Goal: Task Accomplishment & Management: Manage account settings

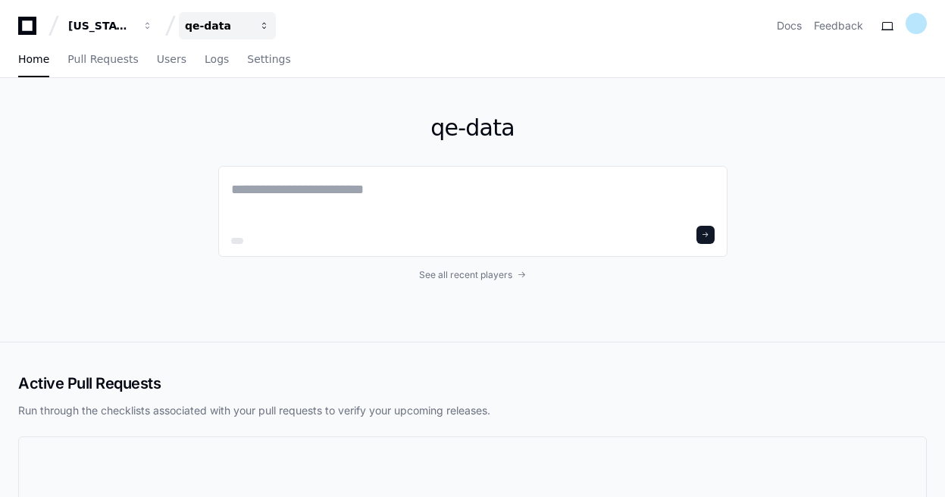
click at [203, 35] on button "qe-data" at bounding box center [227, 25] width 97 height 27
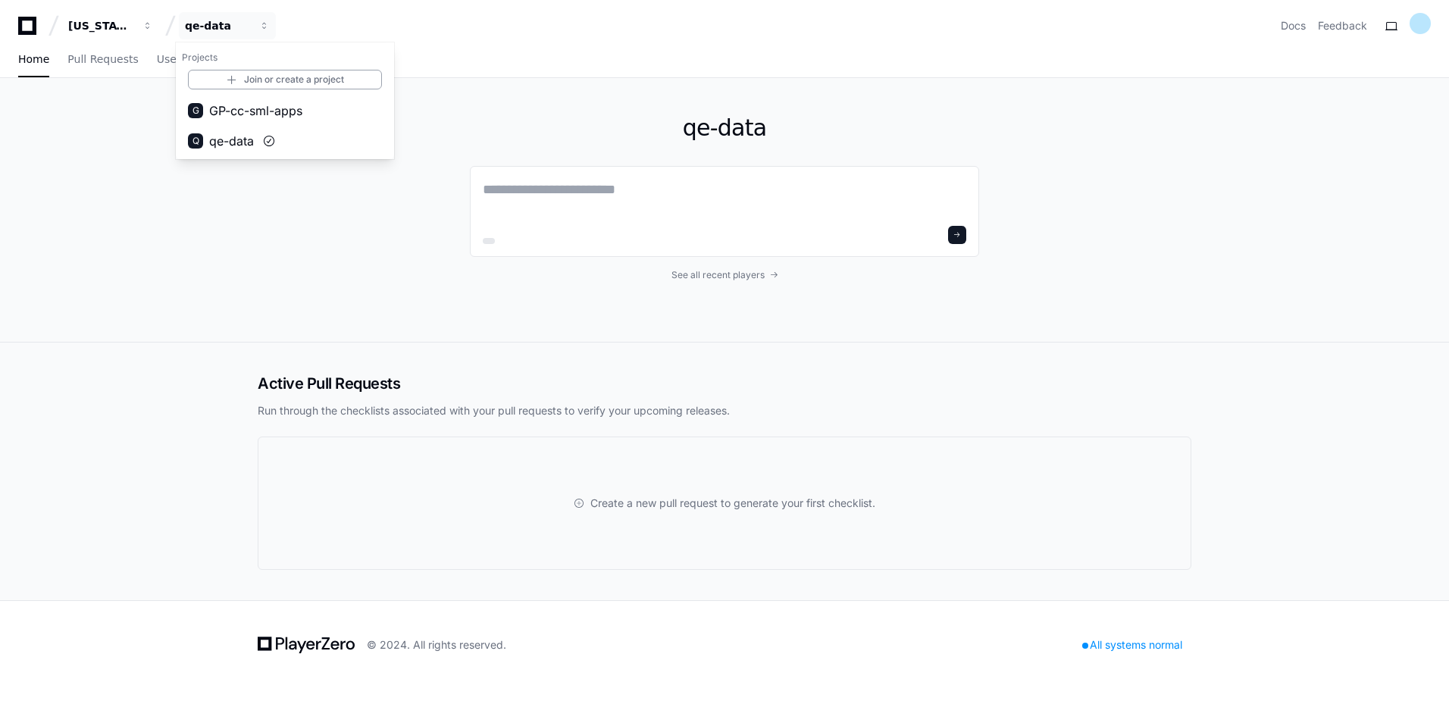
click at [944, 140] on div "qe-data See all recent players" at bounding box center [724, 210] width 970 height 264
click at [256, 31] on button "qe-data" at bounding box center [227, 25] width 97 height 27
click at [235, 151] on button "Q qe-data" at bounding box center [285, 141] width 218 height 30
click at [157, 45] on link "Users" at bounding box center [172, 59] width 30 height 35
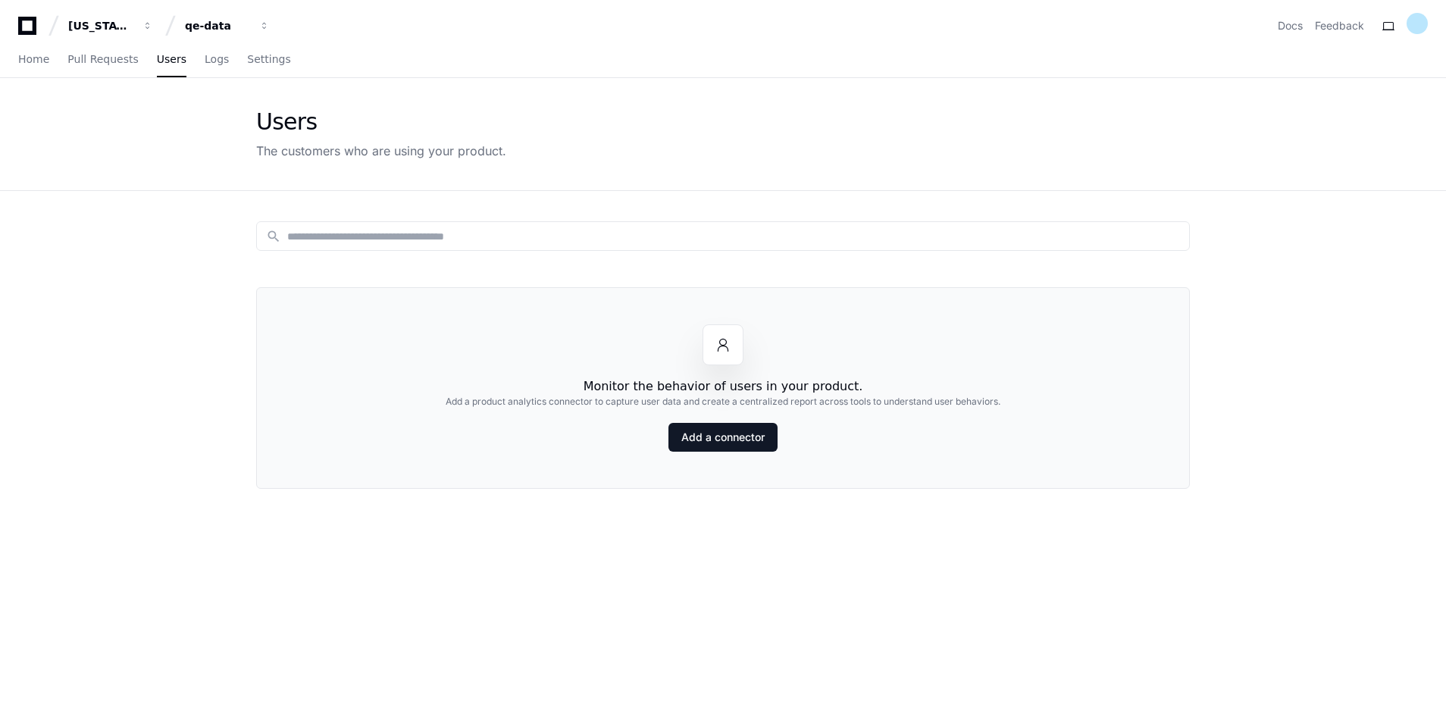
click at [272, 71] on div "Home Pull Requests Users Logs Settings" at bounding box center [723, 59] width 1410 height 35
click at [247, 55] on span "Settings" at bounding box center [268, 59] width 43 height 9
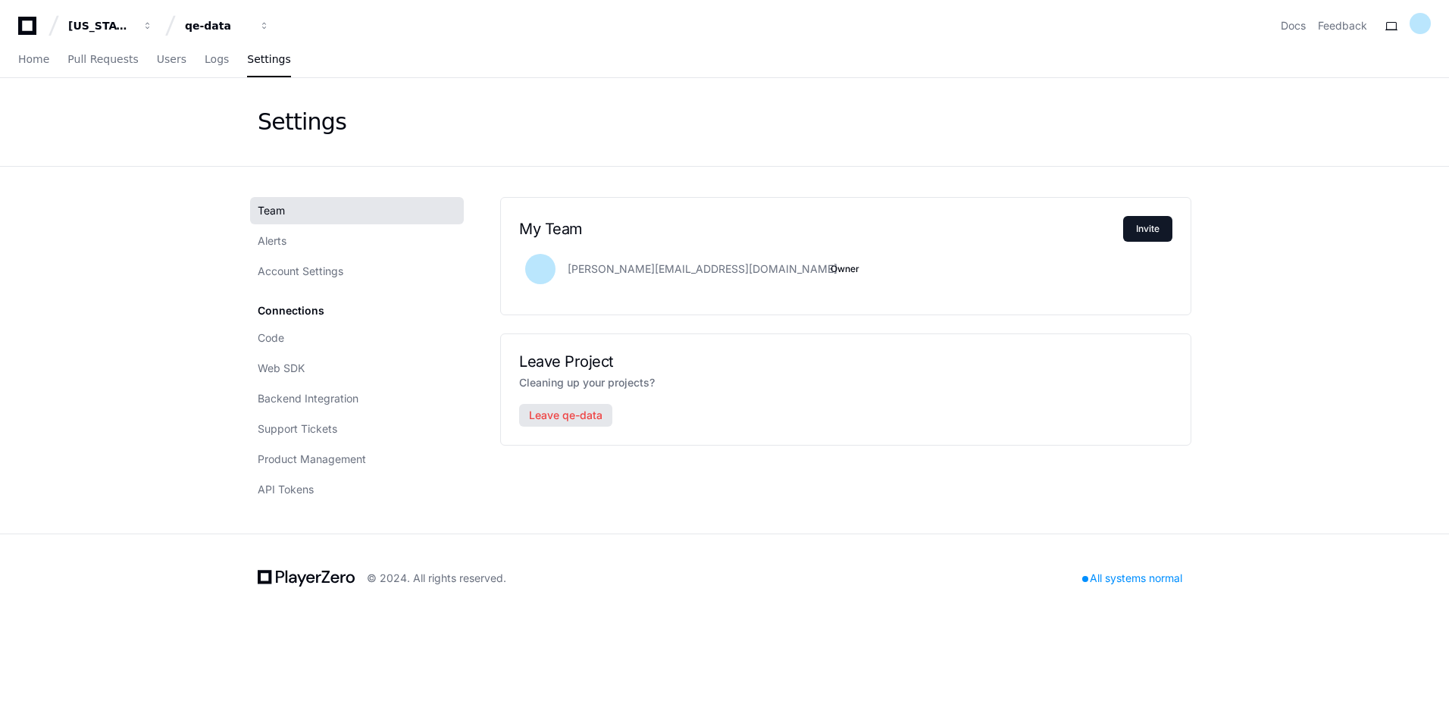
click at [593, 416] on button "Leave qe-data" at bounding box center [565, 415] width 93 height 23
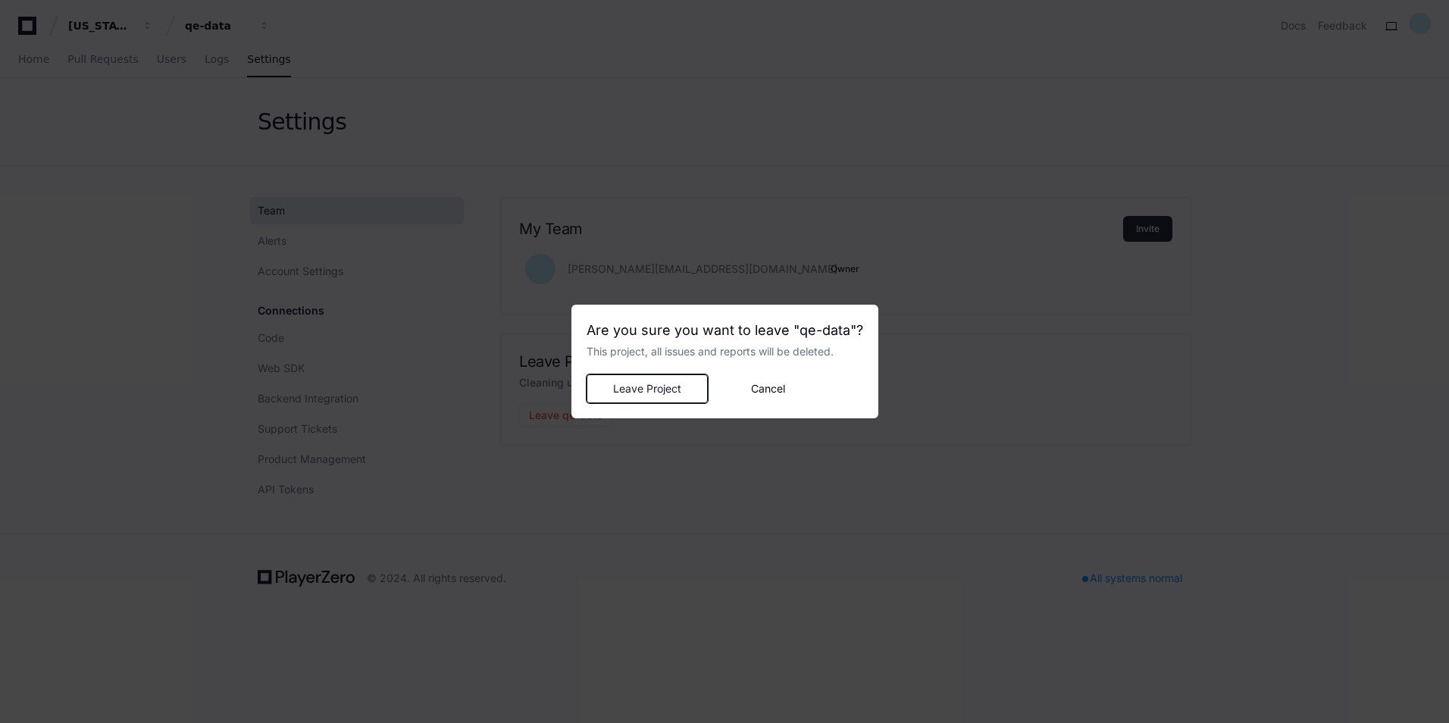
click at [640, 395] on span "Leave Project" at bounding box center [646, 388] width 95 height 15
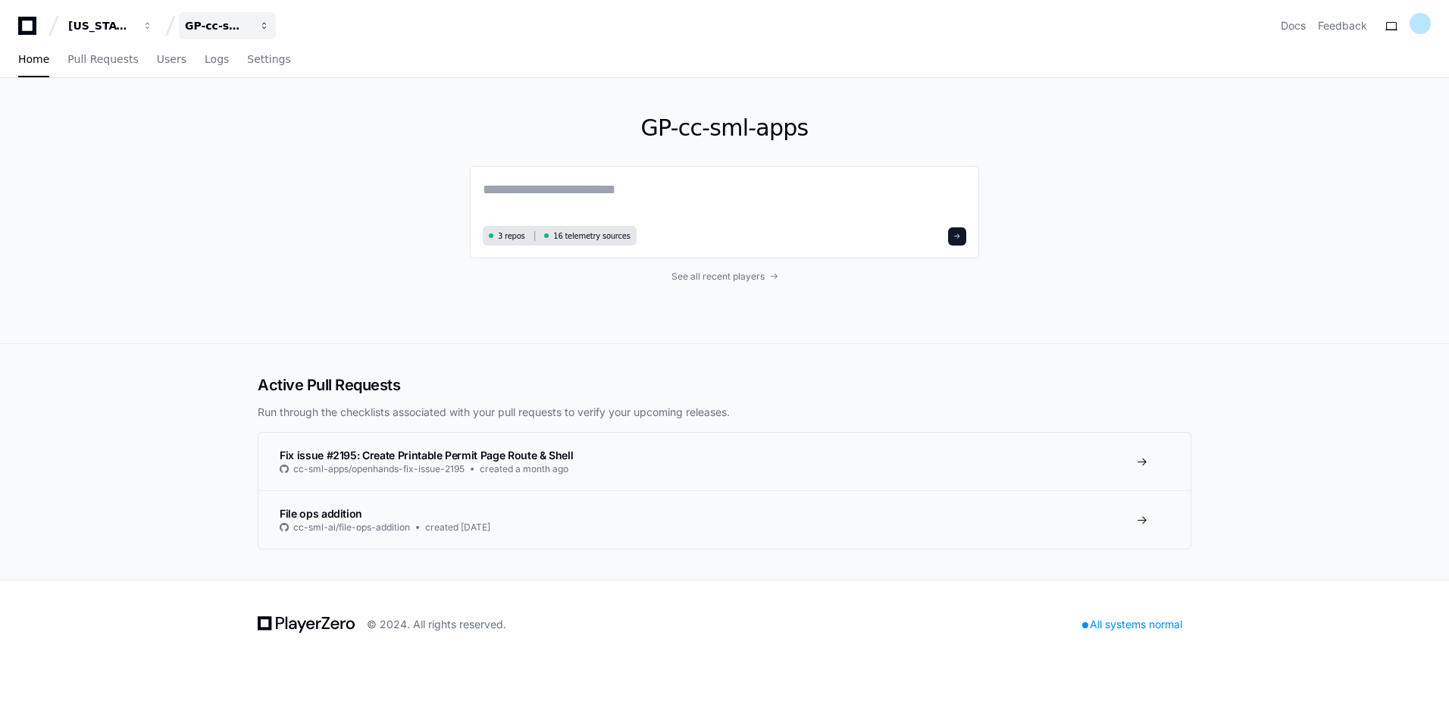
click at [248, 32] on div "GP-cc-sml-apps" at bounding box center [217, 25] width 65 height 15
click at [288, 230] on div "GP-cc-sml-apps 3 repos 16 telemetry sources See all recent players" at bounding box center [724, 210] width 970 height 265
drag, startPoint x: 744, startPoint y: 85, endPoint x: 707, endPoint y: 53, distance: 48.9
click at [744, 85] on div "GP-cc-sml-apps 3 repos 16 telemetry sources See all recent players" at bounding box center [724, 210] width 509 height 265
click at [261, 20] on span "button" at bounding box center [264, 25] width 11 height 11
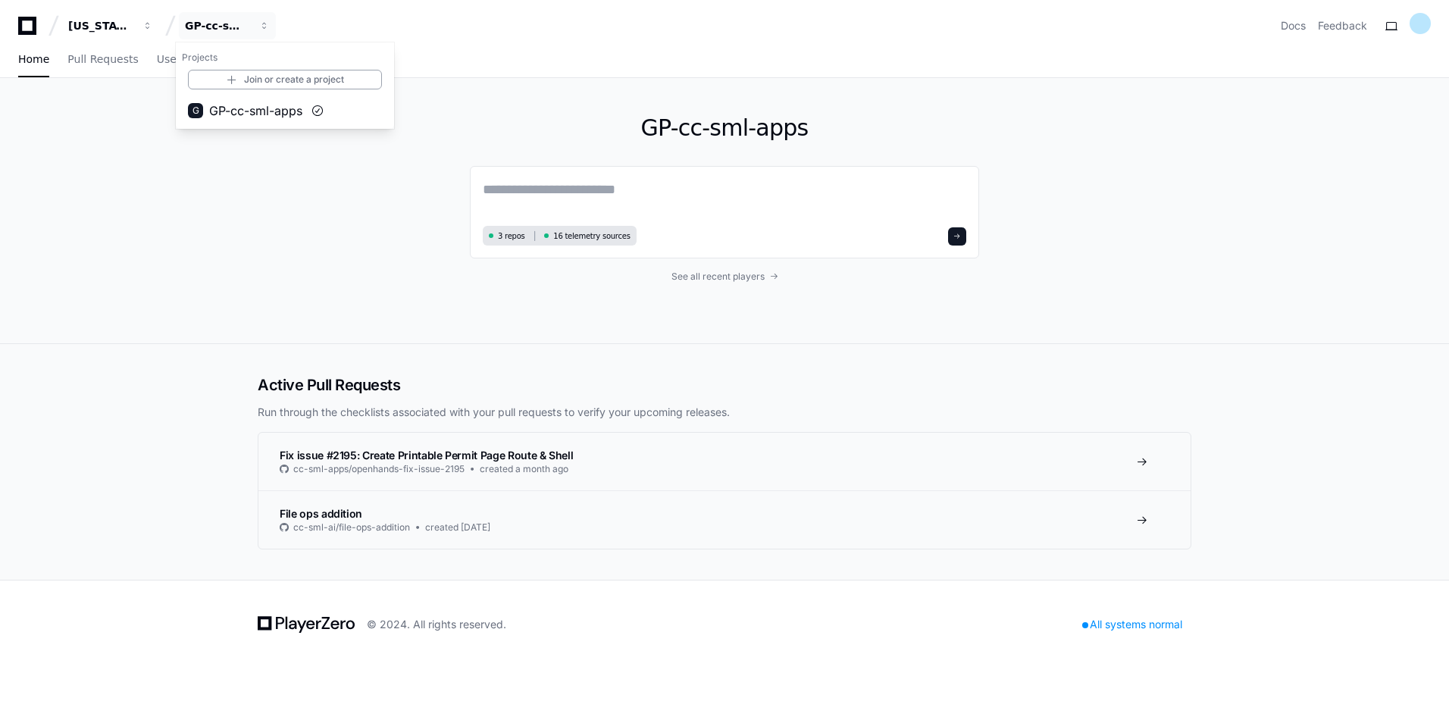
click at [559, 71] on div "Home Pull Requests Users Logs Settings" at bounding box center [724, 59] width 1413 height 35
click at [261, 58] on span "Settings" at bounding box center [268, 59] width 43 height 9
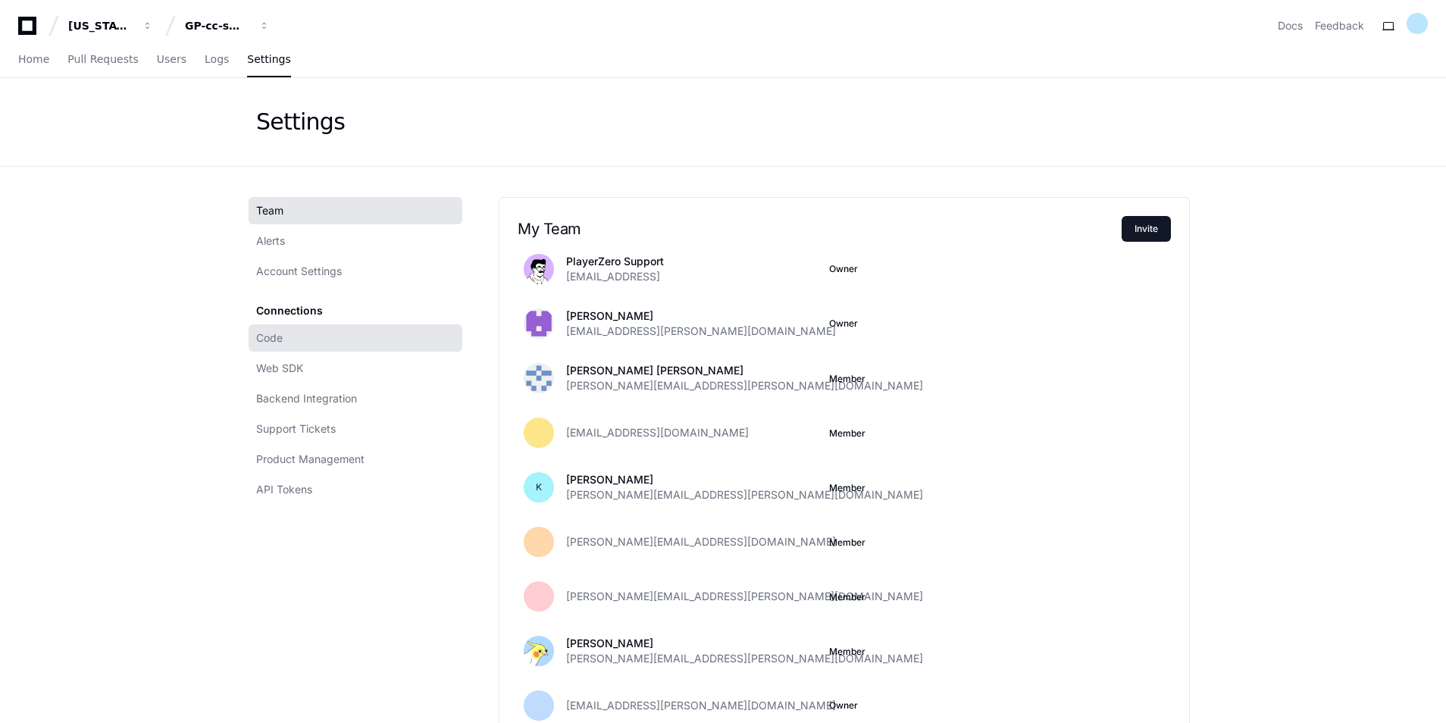
click at [381, 339] on link "Code" at bounding box center [356, 337] width 214 height 27
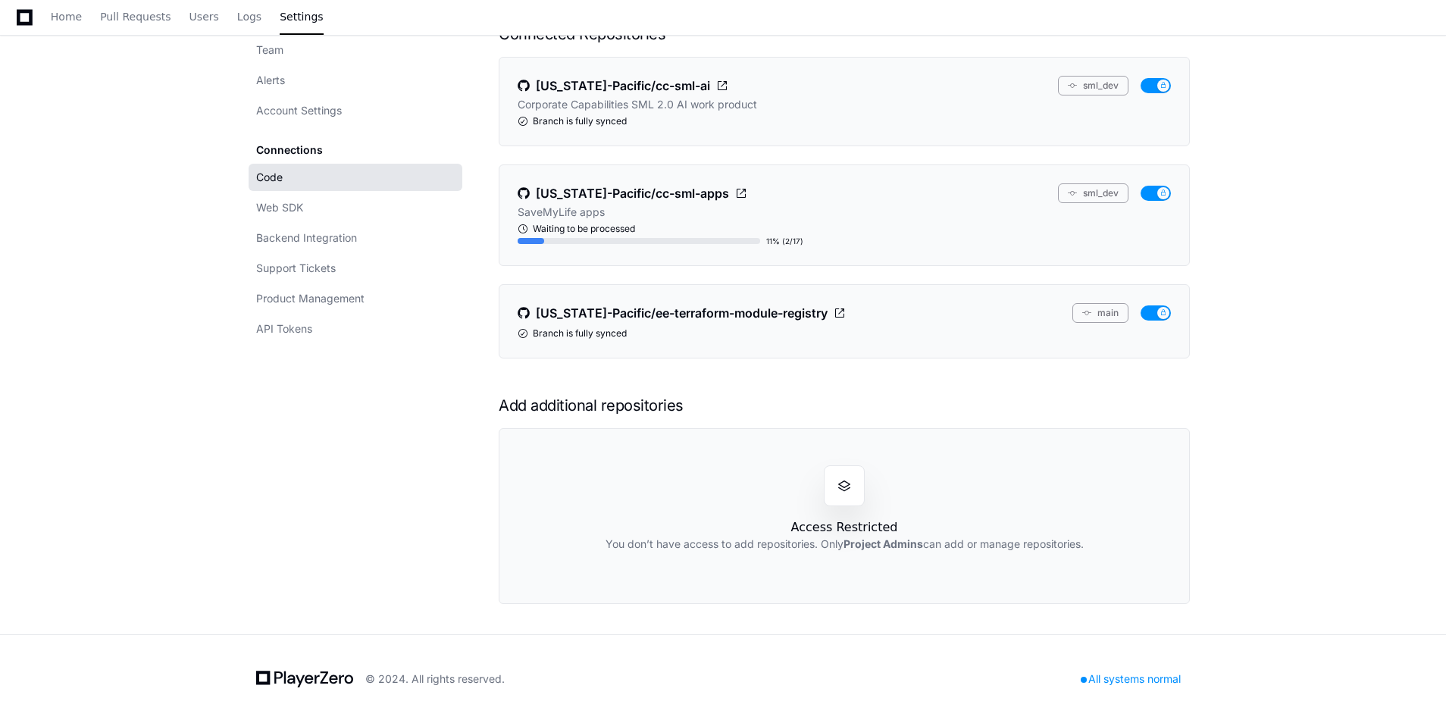
scroll to position [98, 0]
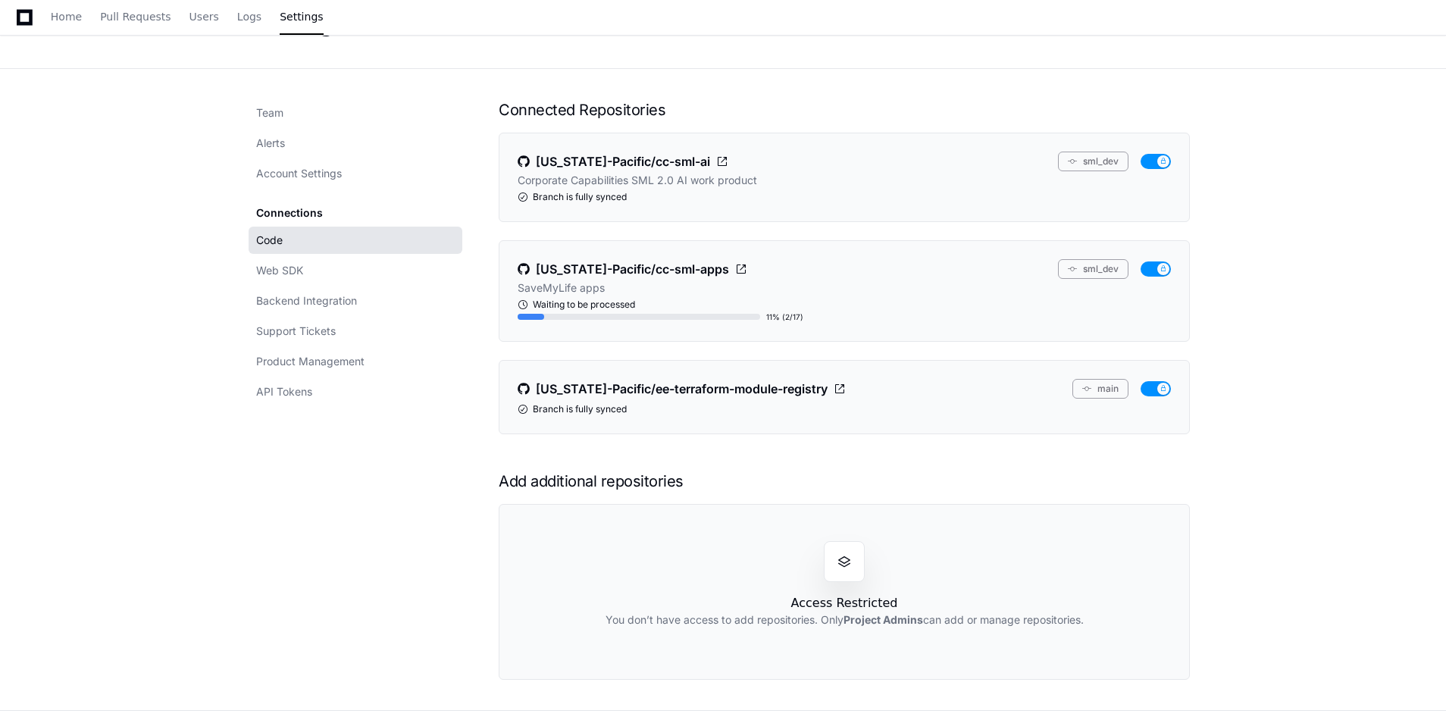
click at [619, 485] on h1 "Add additional repositories" at bounding box center [844, 481] width 691 height 21
click at [624, 483] on h1 "Add additional repositories" at bounding box center [844, 481] width 691 height 21
copy h1 "Add additional repositories"
click at [895, 493] on div "Connected Repositories [US_STATE]-Pacific/cc-sml-ai sml_dev Corporate Capabilit…" at bounding box center [844, 389] width 691 height 581
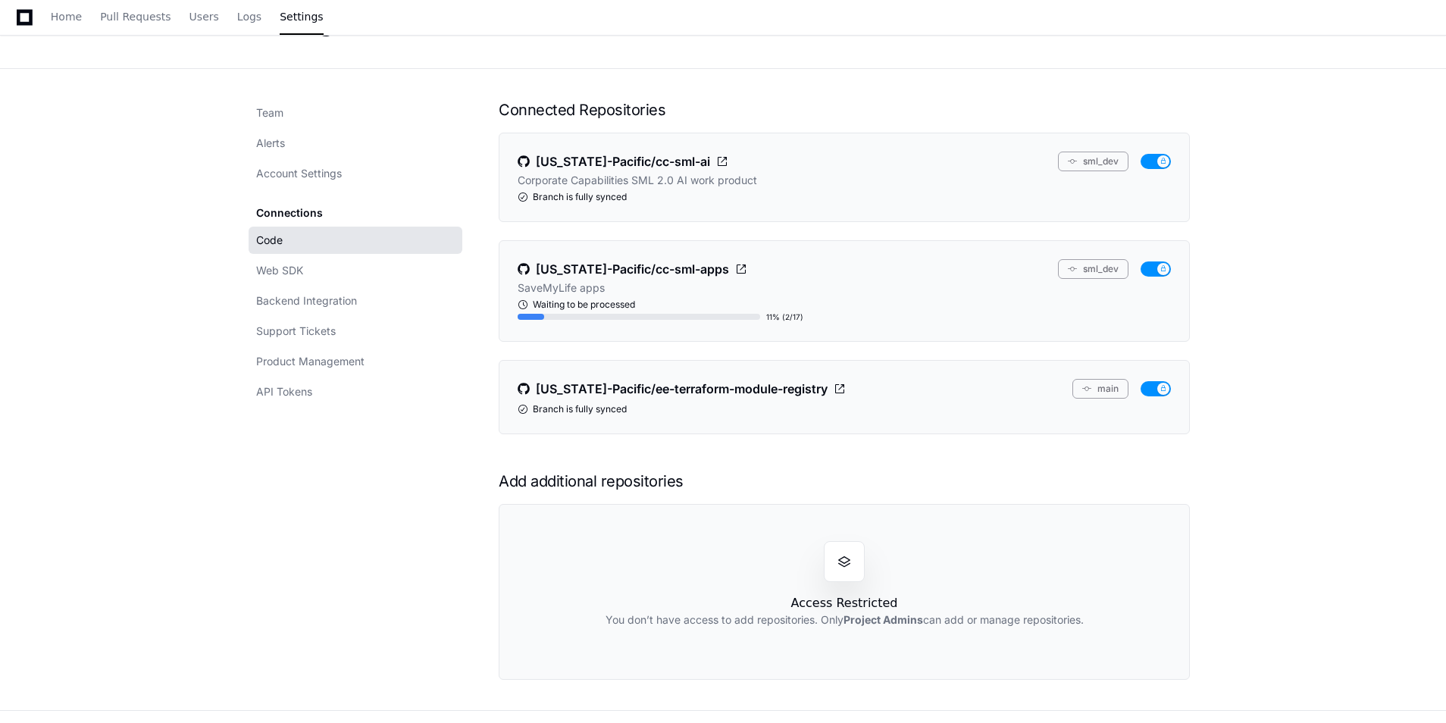
scroll to position [22, 0]
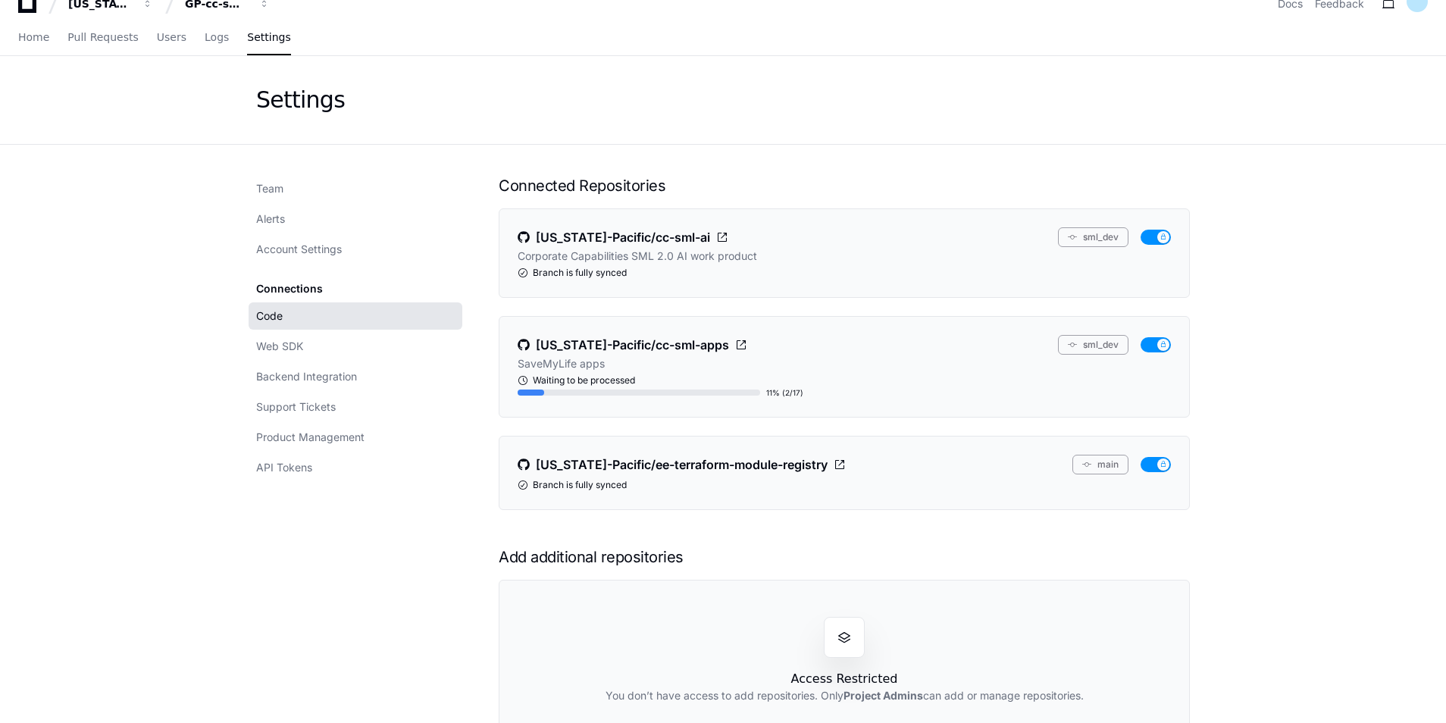
click at [288, 177] on link "Team" at bounding box center [356, 188] width 214 height 27
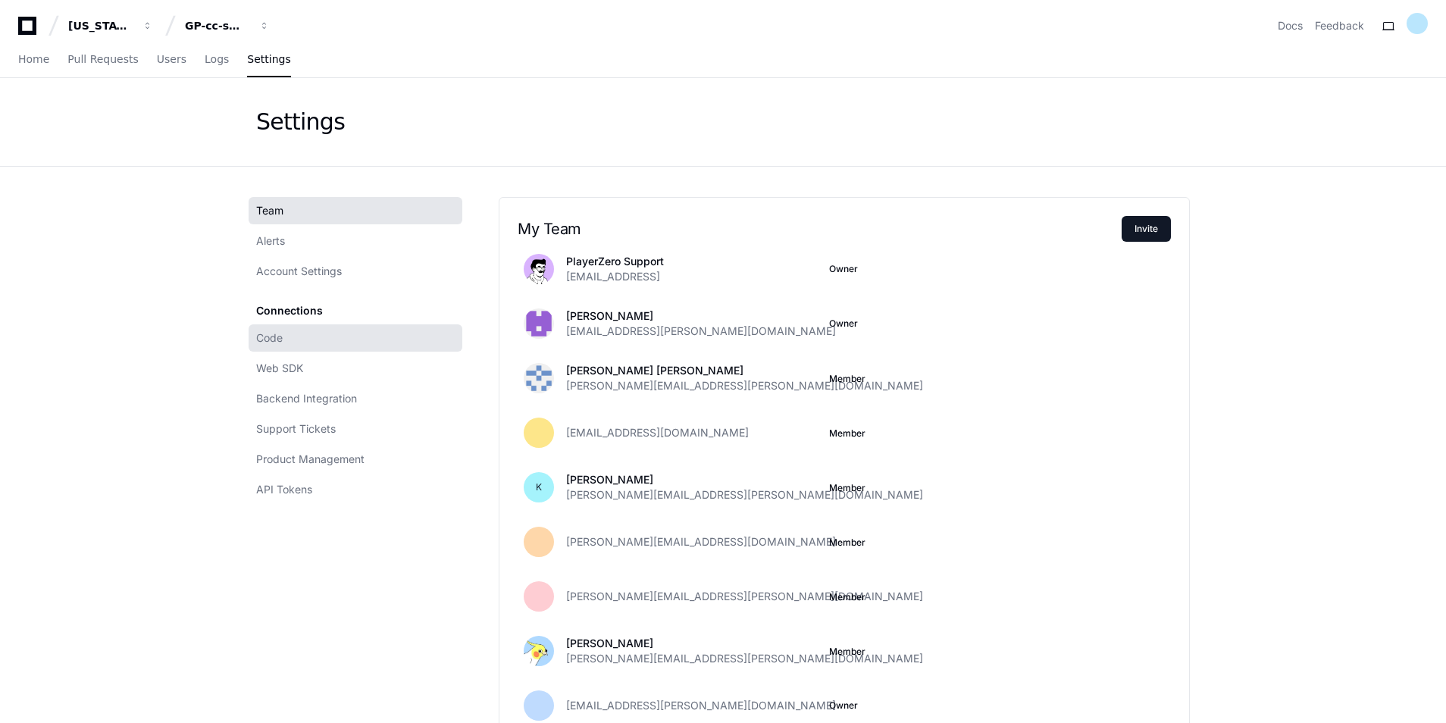
click at [299, 340] on link "Code" at bounding box center [356, 337] width 214 height 27
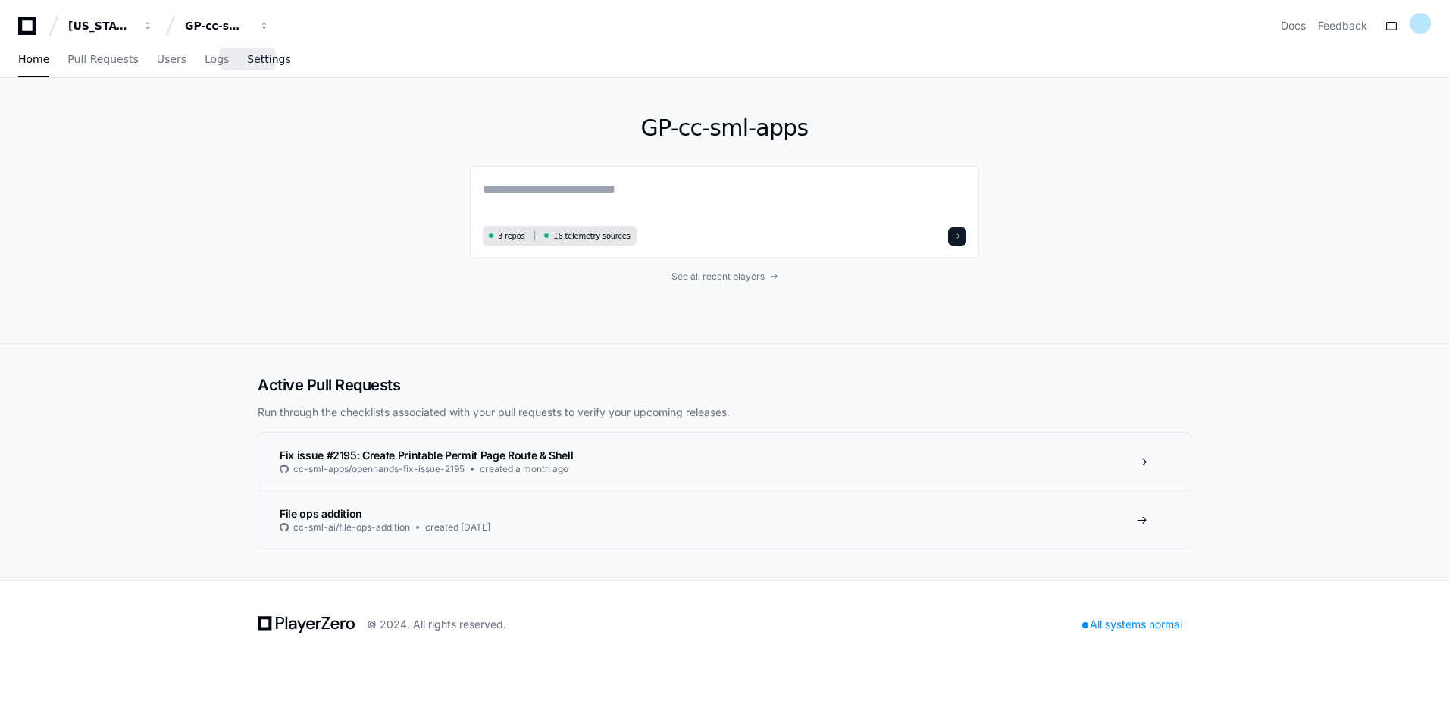
click at [255, 67] on link "Settings" at bounding box center [268, 59] width 43 height 35
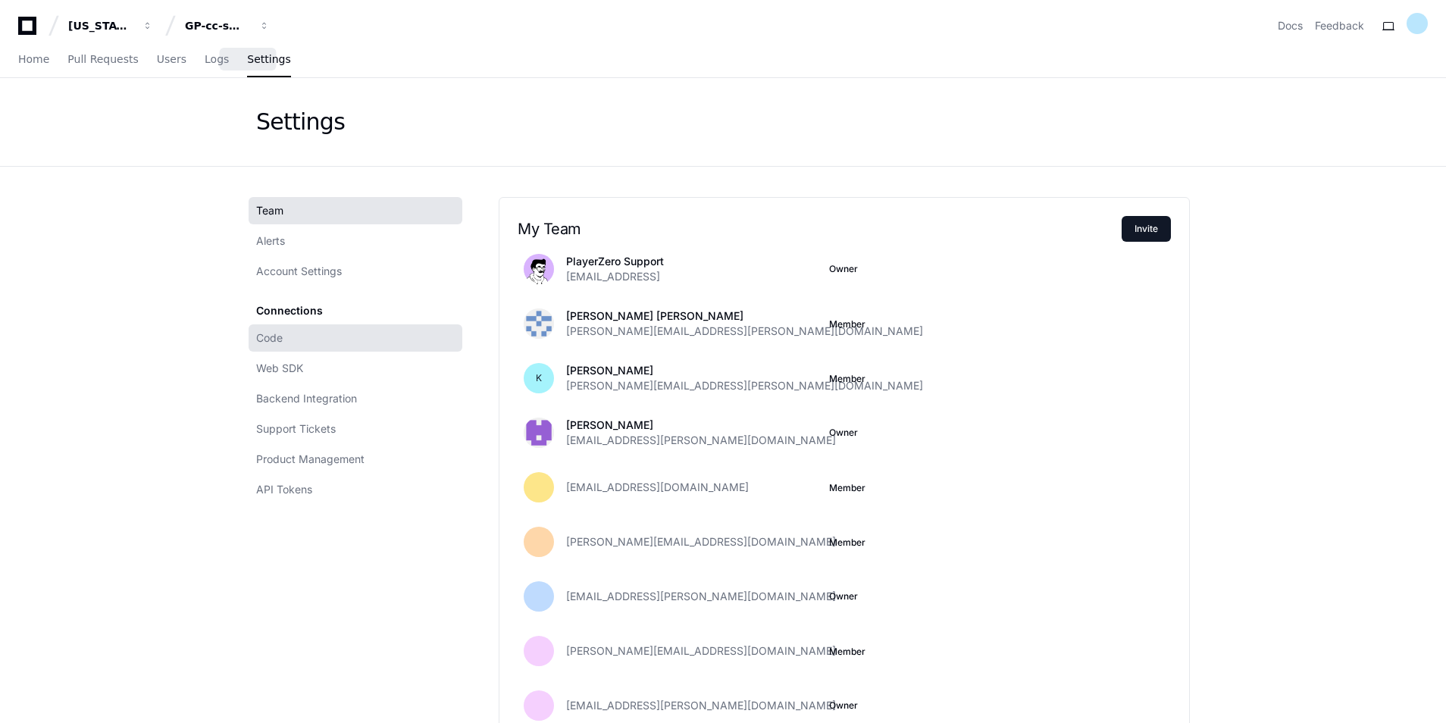
click at [372, 335] on link "Code" at bounding box center [356, 337] width 214 height 27
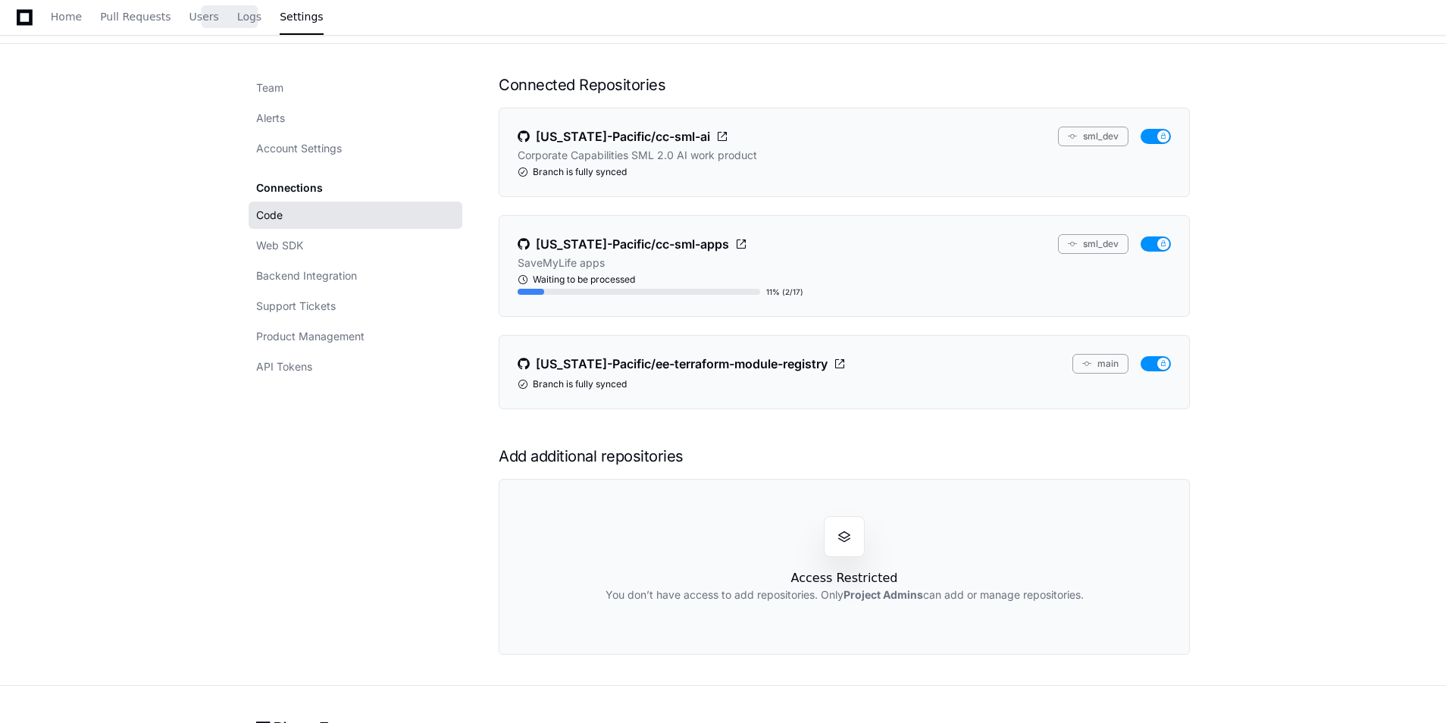
scroll to position [174, 0]
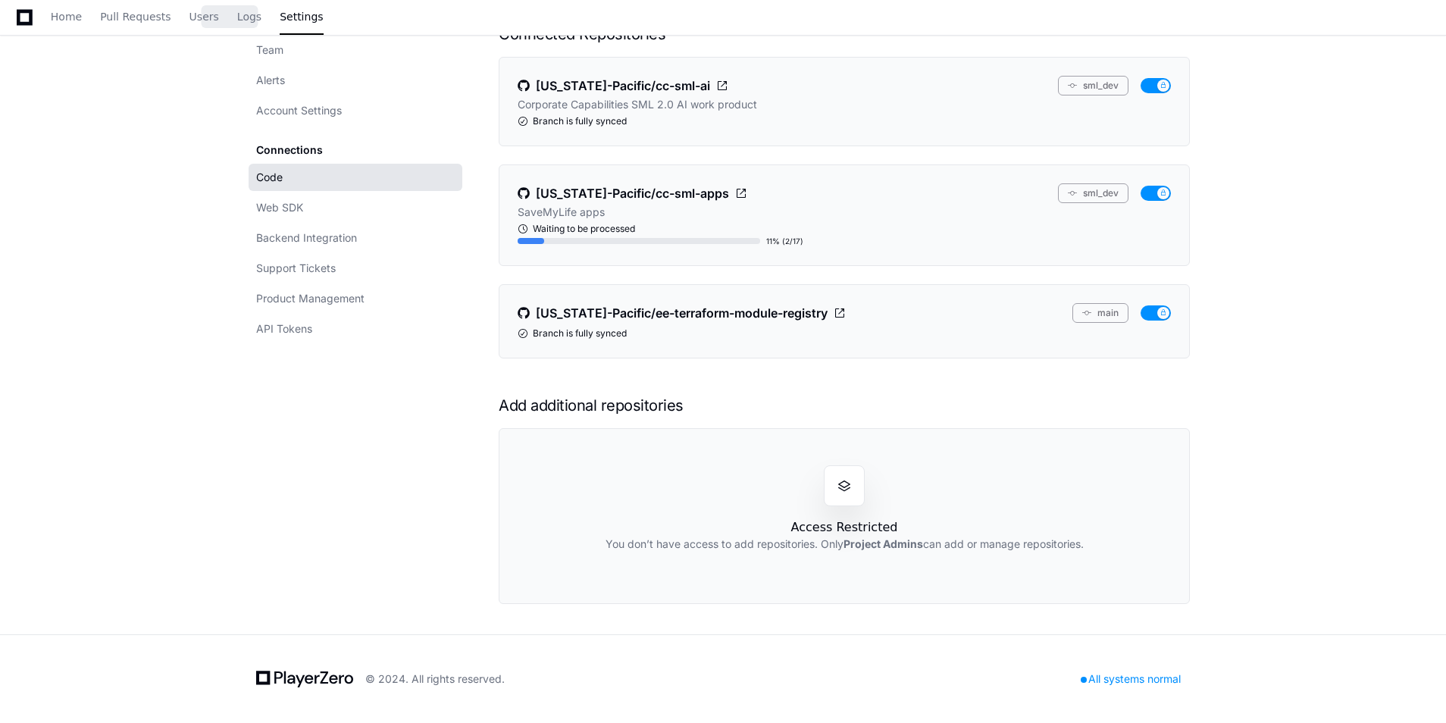
click at [1314, 441] on app-setting "Settings Team Alerts Account Settings Connections Code Web SDK Backend Integrat…" at bounding box center [723, 270] width 1446 height 730
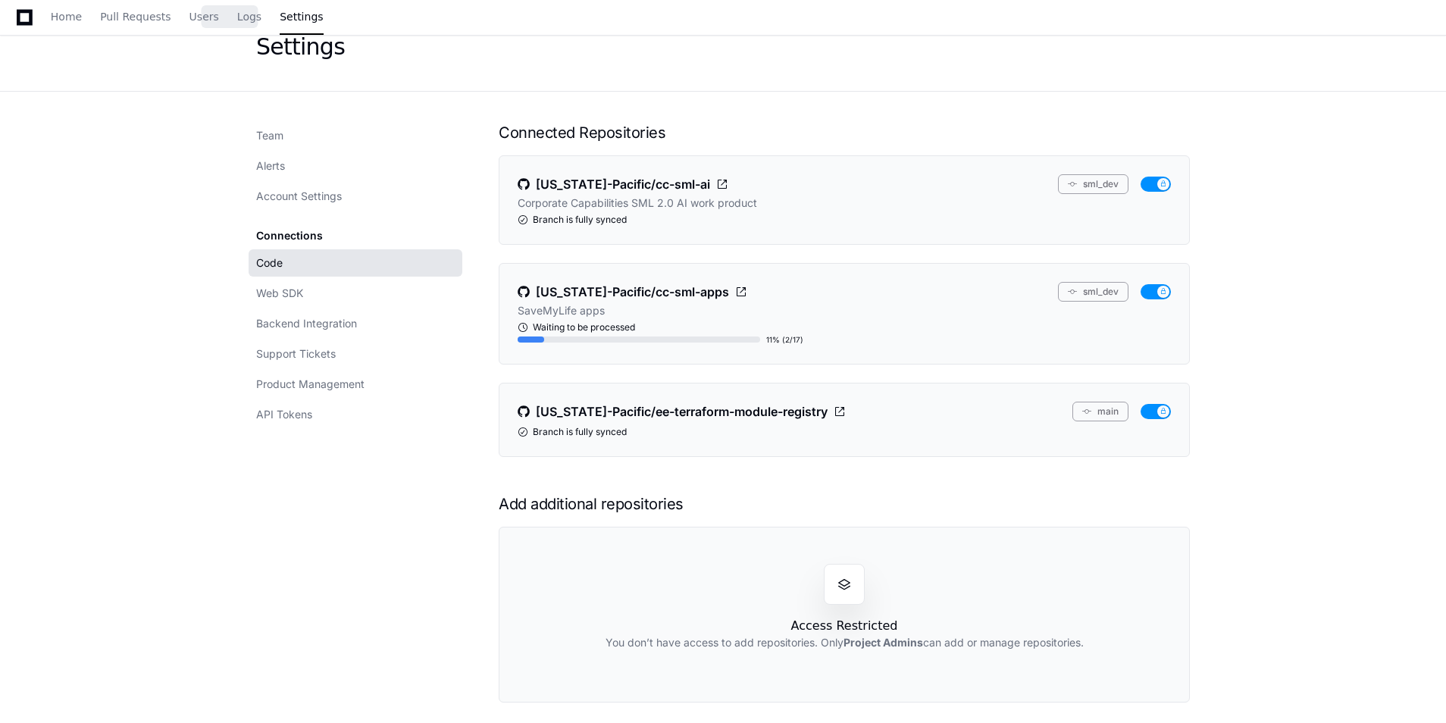
scroll to position [98, 0]
